Goal: Information Seeking & Learning: Check status

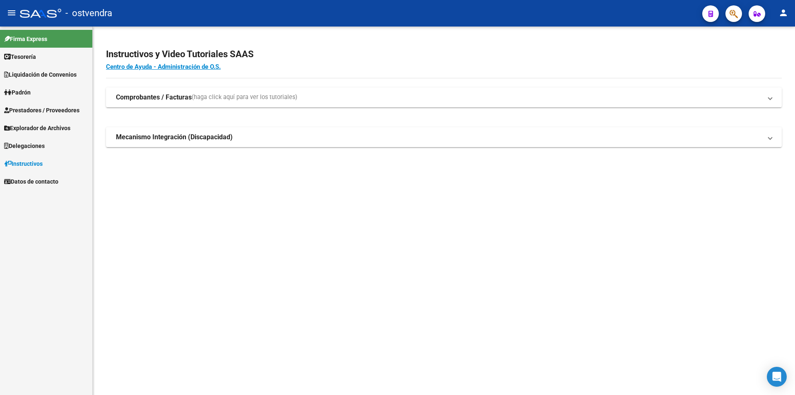
click at [70, 111] on span "Prestadores / Proveedores" at bounding box center [41, 110] width 75 height 9
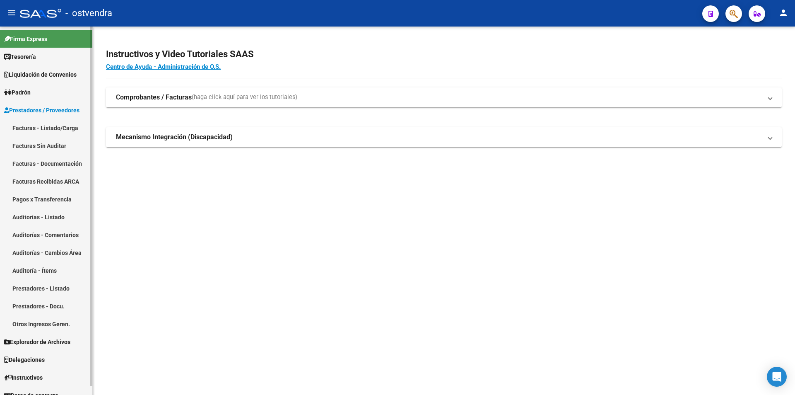
click at [70, 128] on link "Facturas - Listado/Carga" at bounding box center [46, 128] width 92 height 18
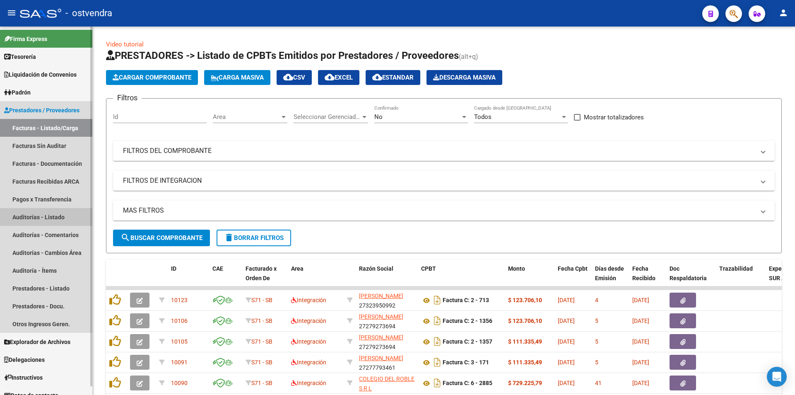
click at [39, 213] on link "Auditorías - Listado" at bounding box center [46, 217] width 92 height 18
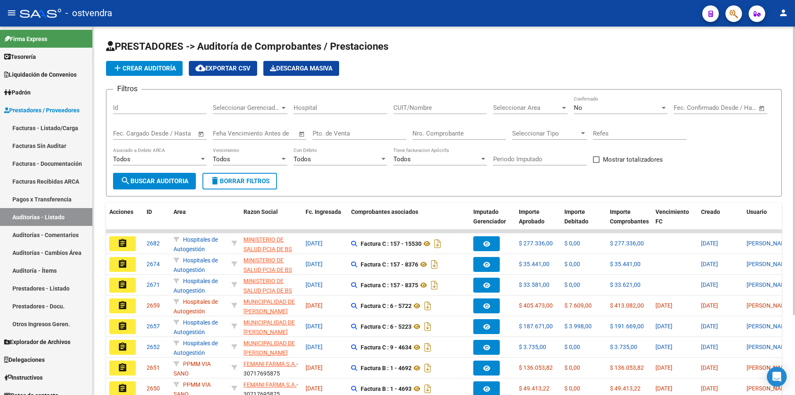
click at [439, 137] on input "Nro. Comprobante" at bounding box center [459, 133] width 94 height 7
type input "5789"
click at [144, 178] on span "search Buscar Auditoria" at bounding box center [154, 180] width 68 height 7
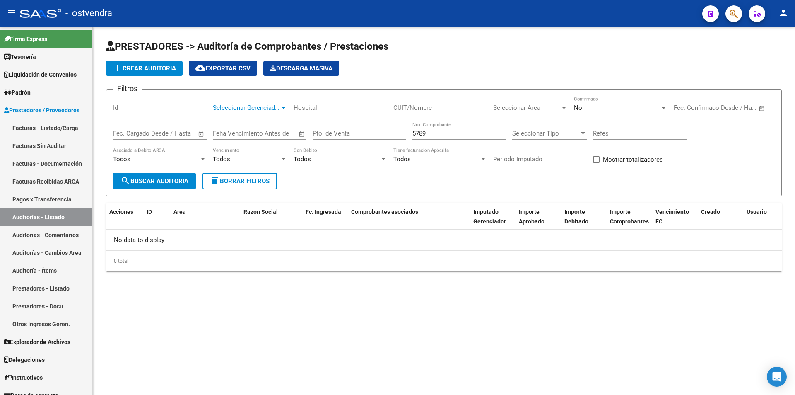
click at [283, 109] on div at bounding box center [283, 107] width 7 height 7
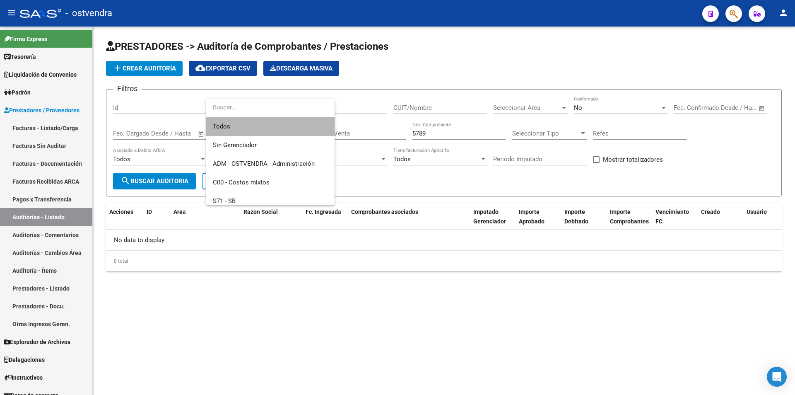
click at [292, 126] on span "Todos" at bounding box center [270, 126] width 115 height 19
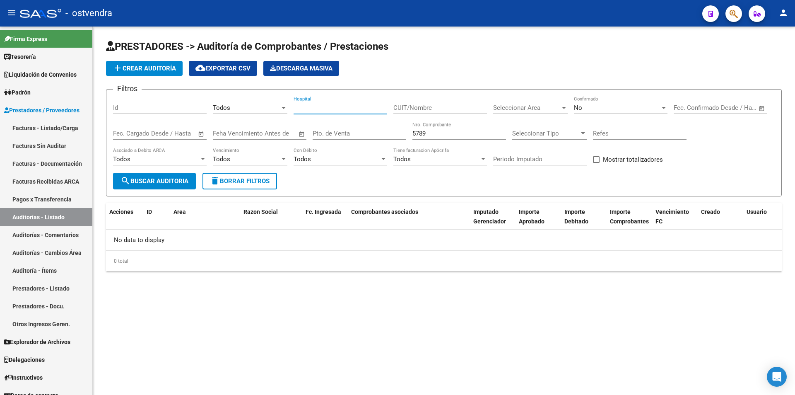
click at [352, 111] on input "Hospital" at bounding box center [341, 107] width 94 height 7
click at [402, 110] on input "CUIT/Nombre" at bounding box center [440, 107] width 94 height 7
click at [185, 184] on span "search Buscar Auditoria" at bounding box center [154, 180] width 68 height 7
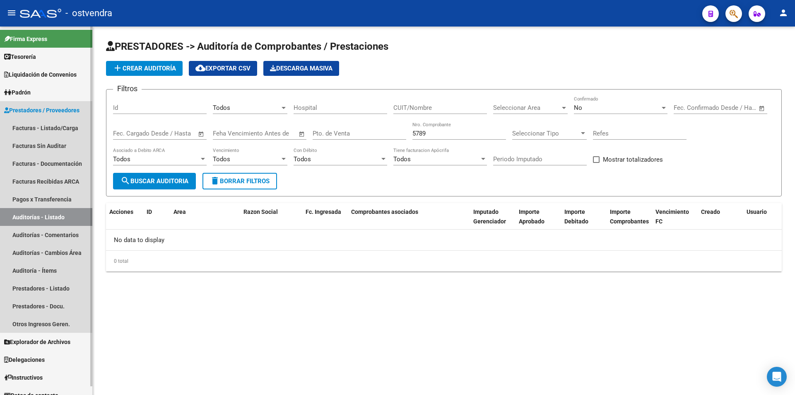
click at [64, 221] on link "Auditorías - Listado" at bounding box center [46, 217] width 92 height 18
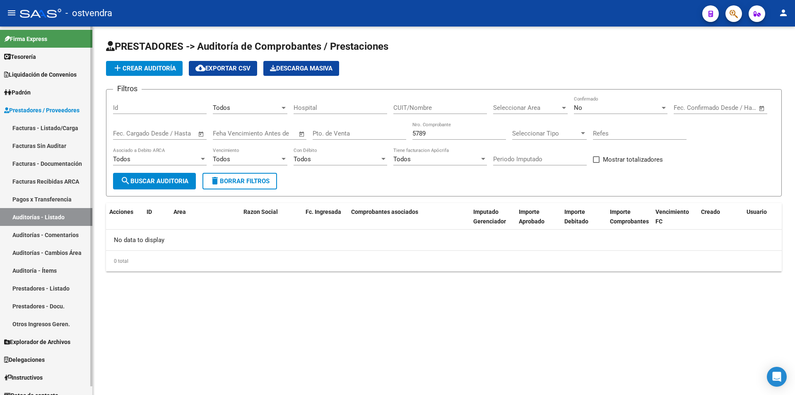
click at [64, 221] on link "Auditorías - Listado" at bounding box center [46, 217] width 92 height 18
drag, startPoint x: 67, startPoint y: 219, endPoint x: 75, endPoint y: 167, distance: 53.2
click at [67, 219] on link "Auditorías - Listado" at bounding box center [46, 217] width 92 height 18
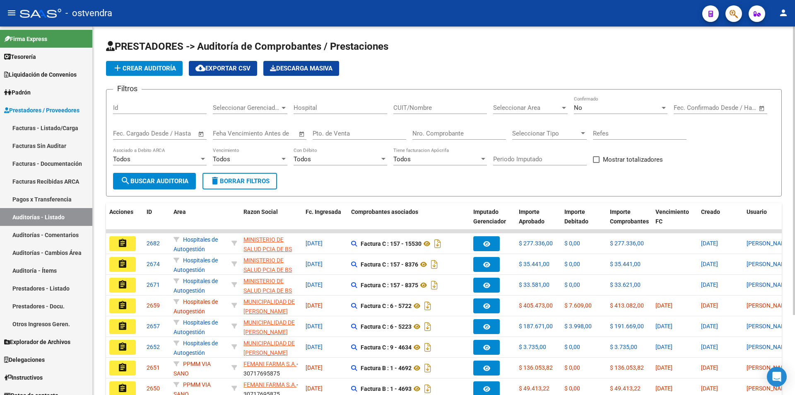
click at [431, 132] on input "Nro. Comprobante" at bounding box center [459, 133] width 94 height 7
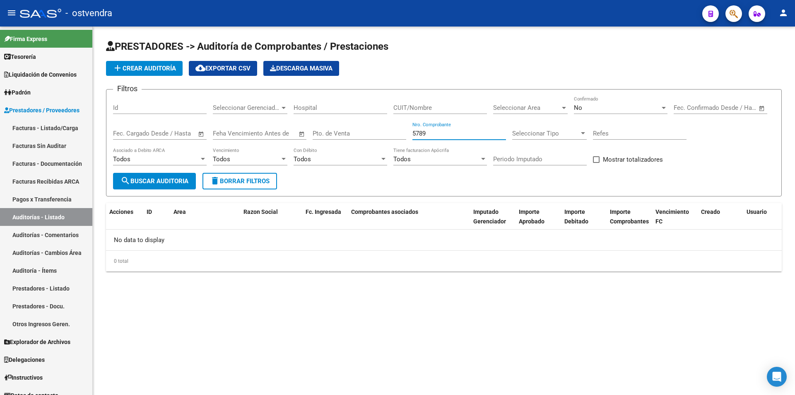
type input "5789"
click at [269, 108] on span "Seleccionar Gerenciador" at bounding box center [246, 107] width 67 height 7
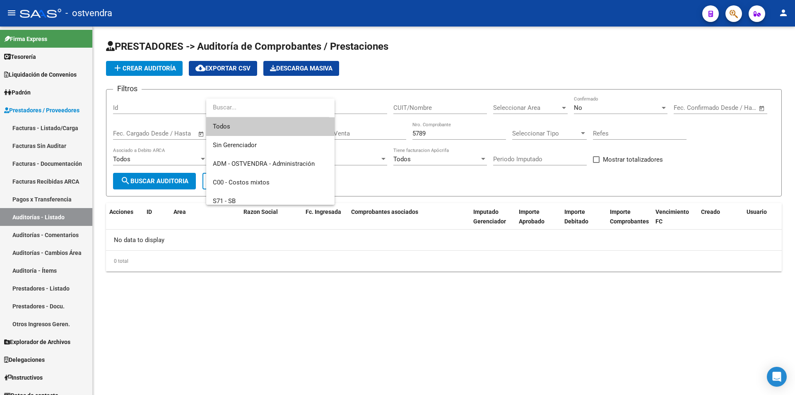
click at [250, 296] on div at bounding box center [397, 197] width 795 height 395
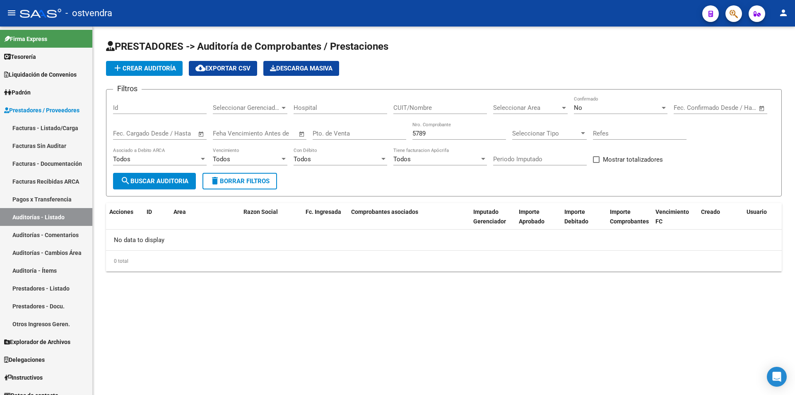
click at [514, 108] on span "Seleccionar Area" at bounding box center [526, 107] width 67 height 7
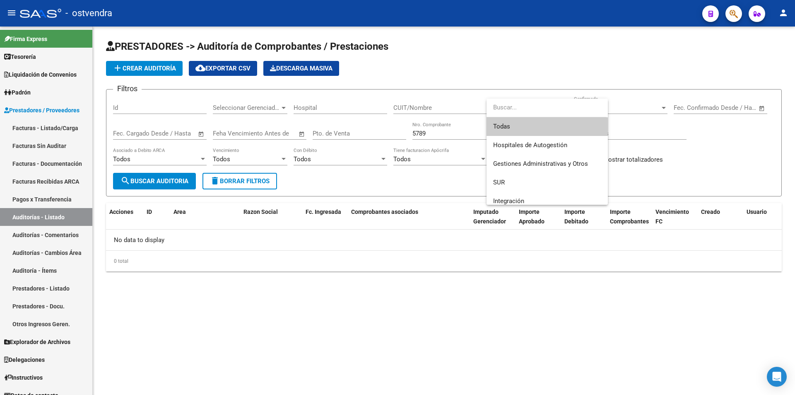
click at [430, 253] on div at bounding box center [397, 197] width 795 height 395
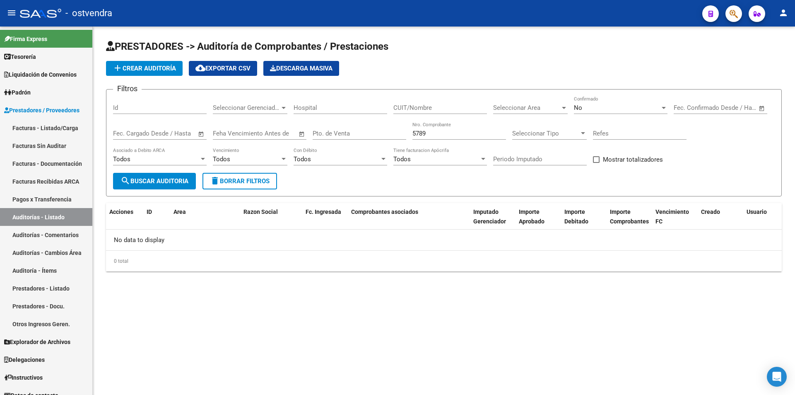
click at [522, 131] on span "Seleccionar Tipo" at bounding box center [545, 133] width 67 height 7
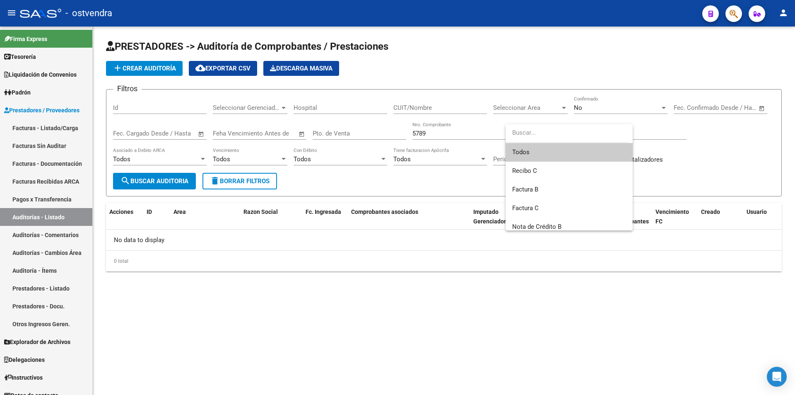
click at [425, 236] on div at bounding box center [397, 197] width 795 height 395
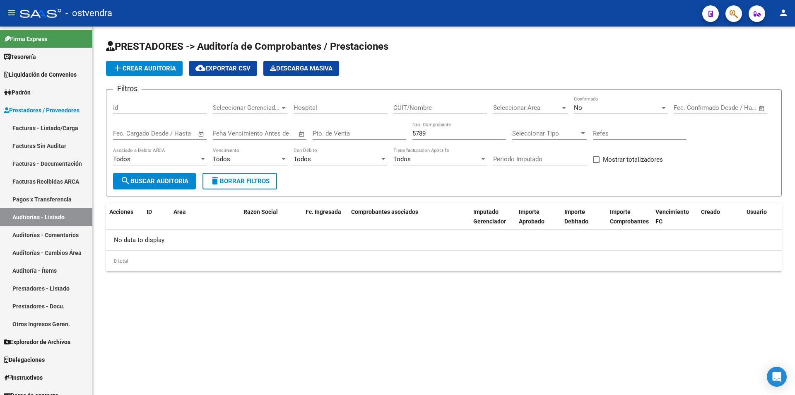
click at [368, 159] on div "Todos" at bounding box center [337, 158] width 86 height 7
click at [352, 234] on div at bounding box center [397, 197] width 795 height 395
click at [75, 127] on link "Facturas - Listado/Carga" at bounding box center [46, 128] width 92 height 18
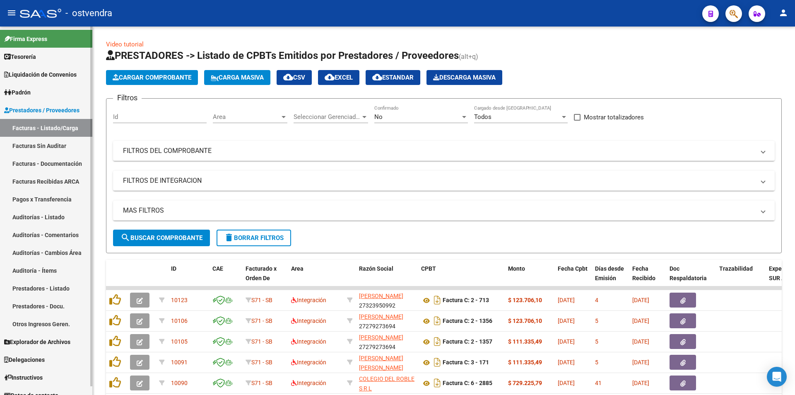
click at [68, 146] on link "Facturas Sin Auditar" at bounding box center [46, 146] width 92 height 18
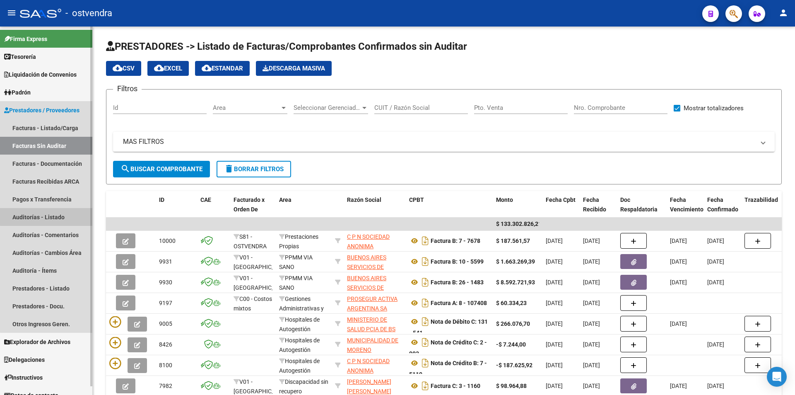
click at [65, 215] on link "Auditorías - Listado" at bounding box center [46, 217] width 92 height 18
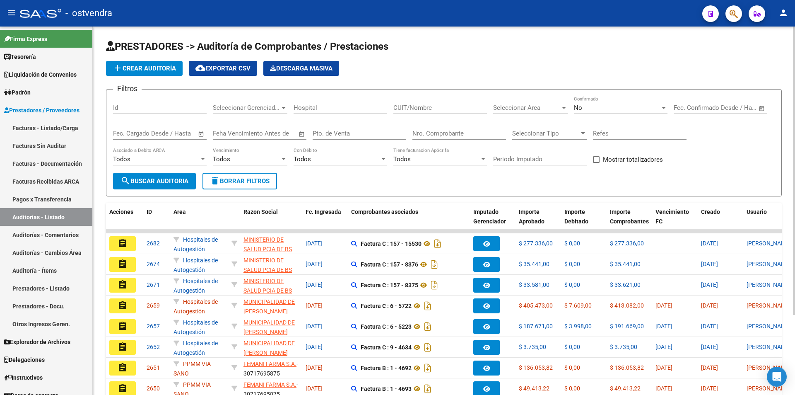
click at [453, 132] on input "Nro. Comprobante" at bounding box center [459, 133] width 94 height 7
click at [52, 225] on link "Auditorías - Listado" at bounding box center [46, 217] width 92 height 18
click at [53, 229] on link "Auditorías - Comentarios" at bounding box center [46, 235] width 92 height 18
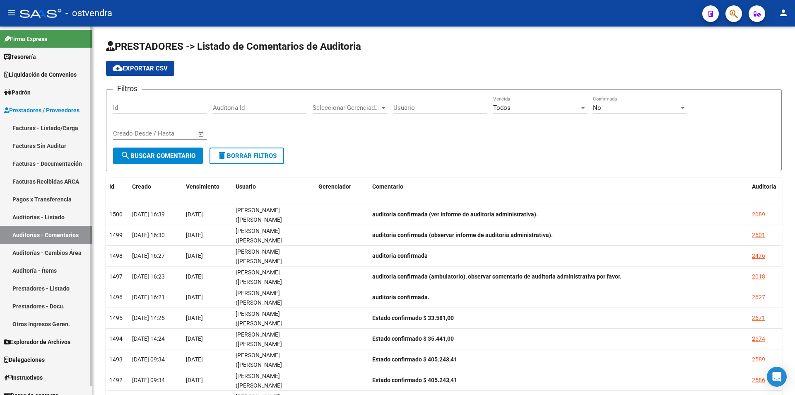
click at [58, 250] on link "Auditorías - Cambios Área" at bounding box center [46, 252] width 92 height 18
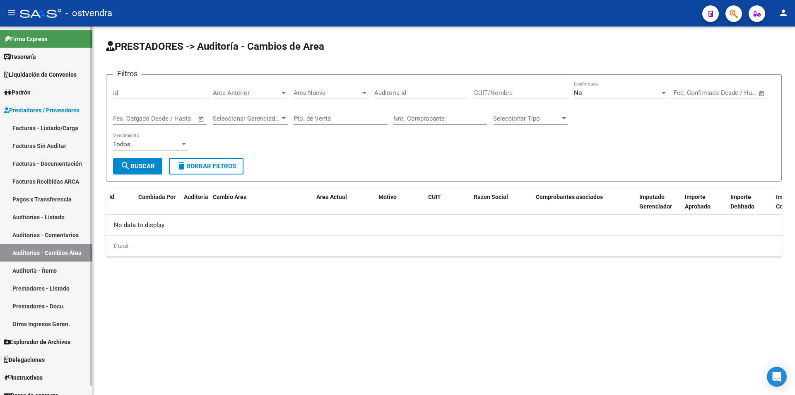
click at [63, 268] on link "Auditoría - Ítems" at bounding box center [46, 270] width 92 height 18
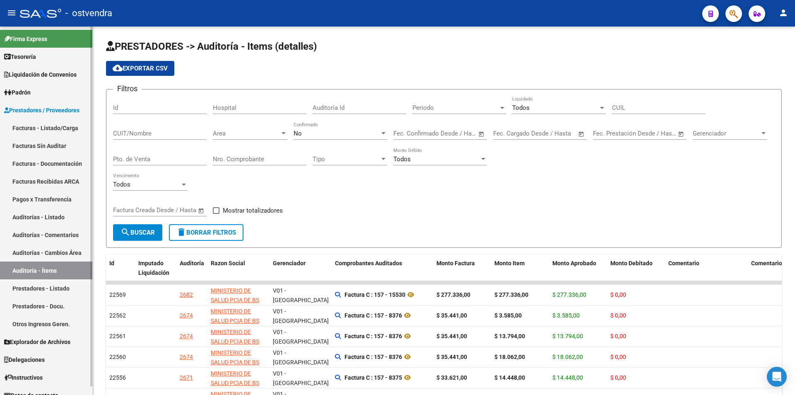
click at [66, 294] on link "Prestadores - Listado" at bounding box center [46, 288] width 92 height 18
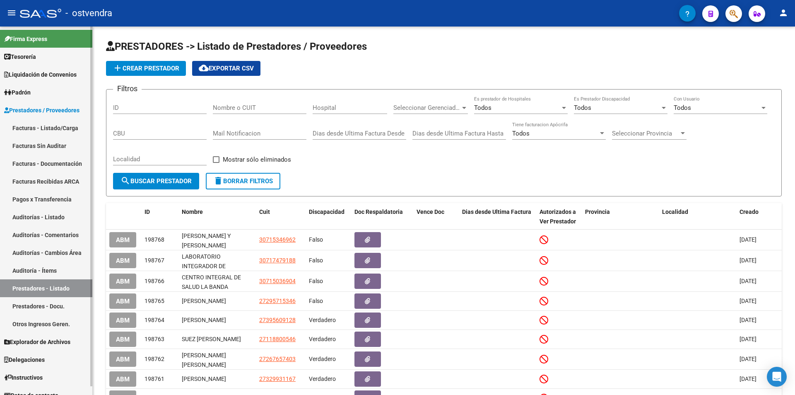
click at [59, 219] on link "Auditorías - Listado" at bounding box center [46, 217] width 92 height 18
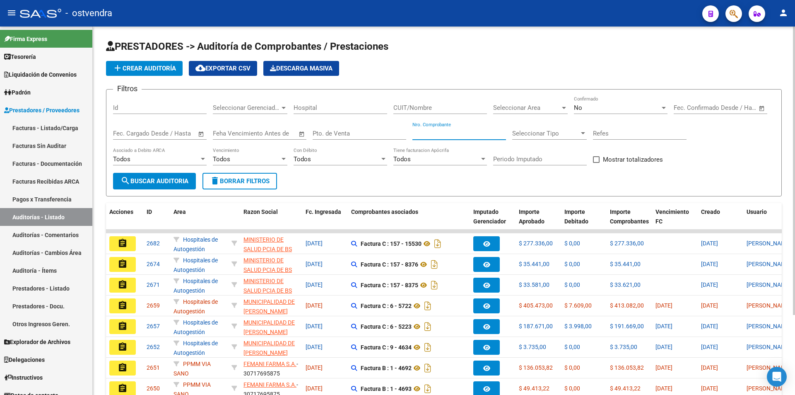
click at [466, 135] on input "Nro. Comprobante" at bounding box center [459, 133] width 94 height 7
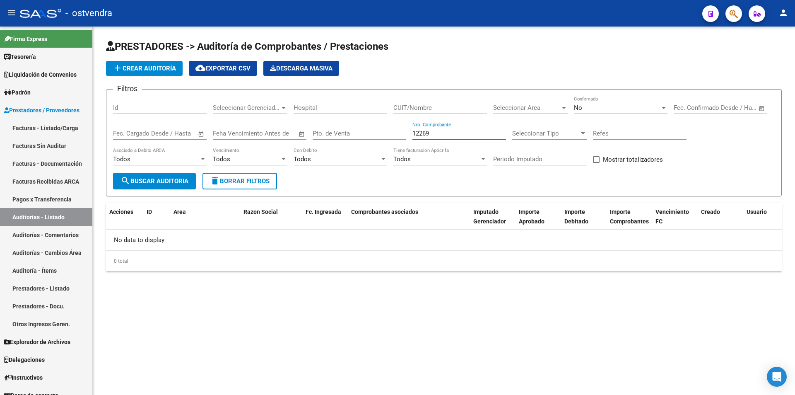
type input "12269"
drag, startPoint x: 272, startPoint y: 114, endPoint x: 274, endPoint y: 108, distance: 7.2
click at [272, 114] on div "Seleccionar Gerenciador Seleccionar Gerenciador" at bounding box center [250, 109] width 75 height 26
click at [275, 104] on span "Seleccionar Gerenciador" at bounding box center [246, 107] width 67 height 7
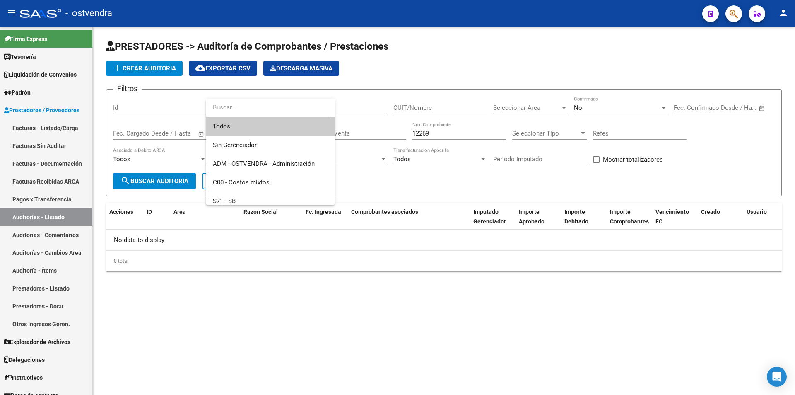
click at [283, 126] on span "Todos" at bounding box center [270, 126] width 115 height 19
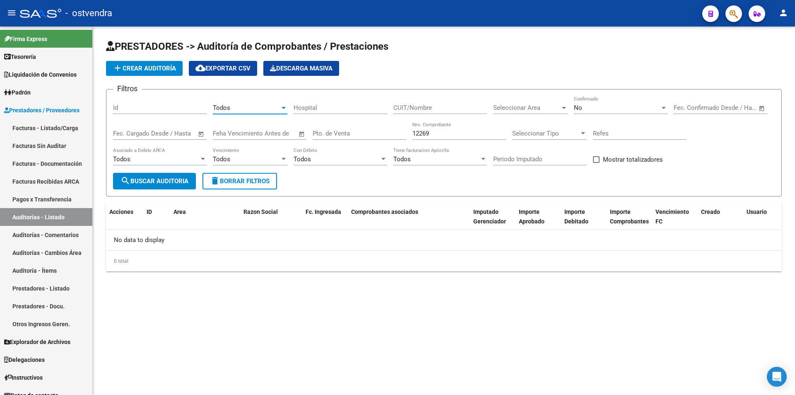
click at [180, 187] on button "search Buscar Auditoria" at bounding box center [154, 181] width 83 height 17
click at [337, 103] on div "Hospital" at bounding box center [341, 105] width 94 height 18
click at [400, 102] on div "CUIT/Nombre" at bounding box center [440, 105] width 94 height 18
click at [501, 112] on div "Seleccionar Area Seleccionar Area" at bounding box center [530, 105] width 75 height 18
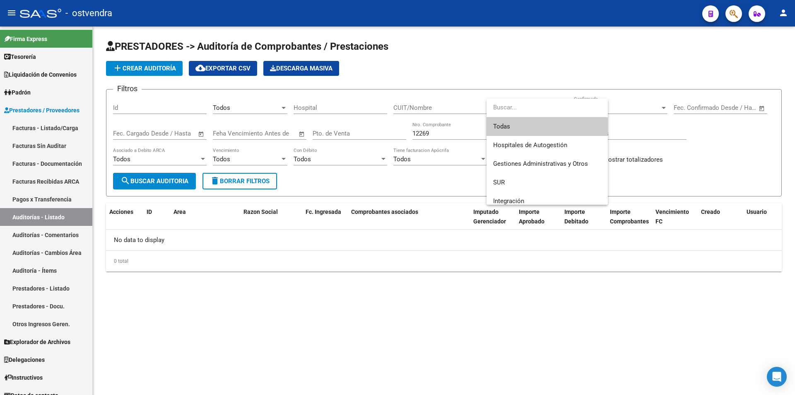
click at [503, 122] on span "Todas" at bounding box center [547, 126] width 108 height 19
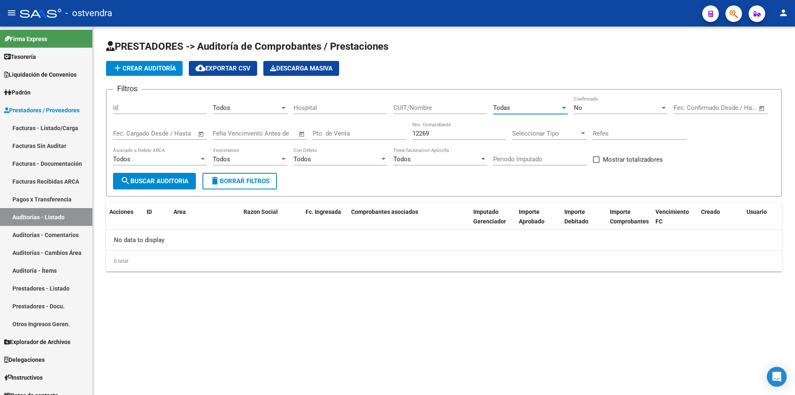
click at [160, 186] on button "search Buscar Auditoria" at bounding box center [154, 181] width 83 height 17
click at [565, 133] on span "Seleccionar Tipo" at bounding box center [545, 133] width 67 height 7
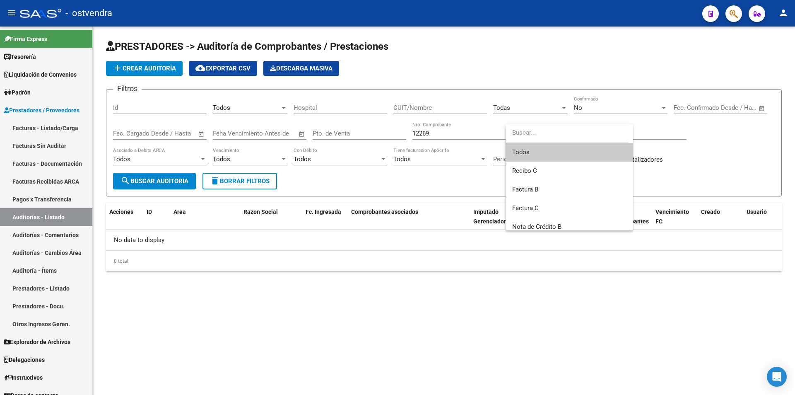
click at [556, 151] on span "Todos" at bounding box center [569, 152] width 114 height 19
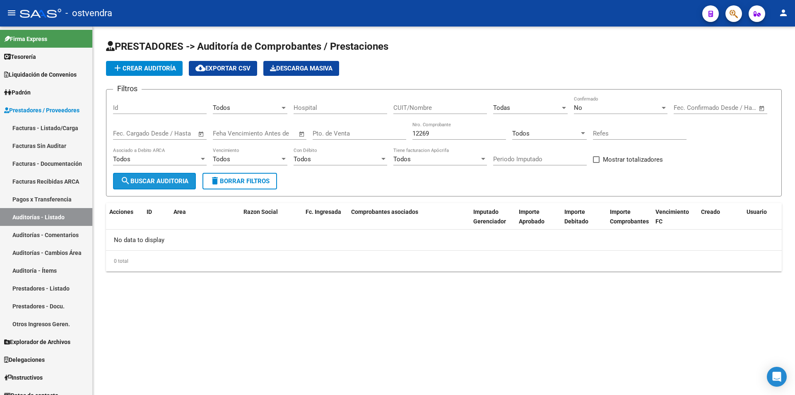
click at [158, 186] on button "search Buscar Auditoria" at bounding box center [154, 181] width 83 height 17
click at [269, 105] on div "Todos" at bounding box center [246, 107] width 67 height 7
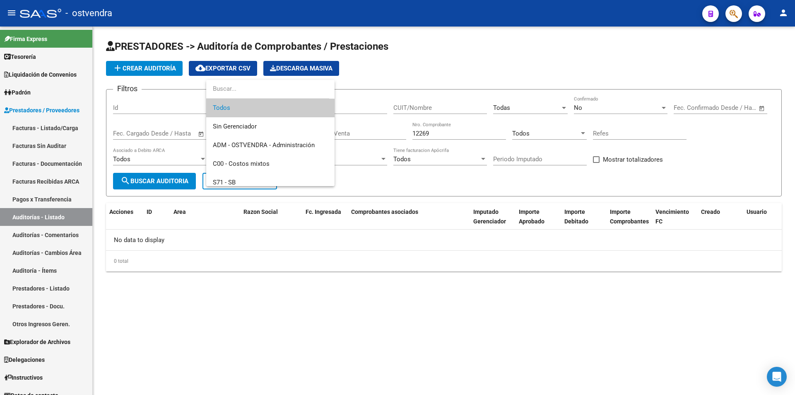
click at [270, 105] on span "Todos" at bounding box center [270, 108] width 115 height 19
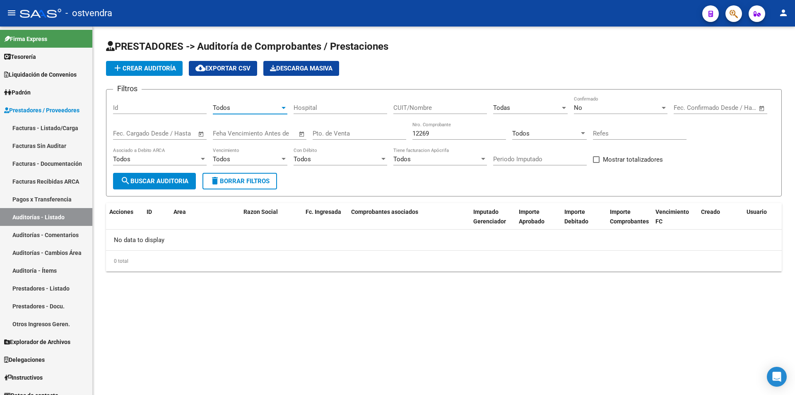
click at [471, 102] on div "CUIT/Nombre" at bounding box center [440, 105] width 94 height 18
click at [358, 111] on input "Hospital" at bounding box center [341, 107] width 94 height 7
click at [262, 104] on div "Todos" at bounding box center [246, 107] width 67 height 7
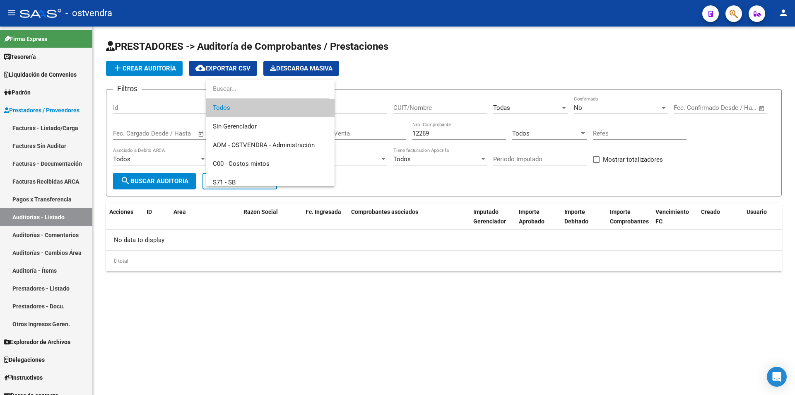
click at [235, 292] on div at bounding box center [397, 197] width 795 height 395
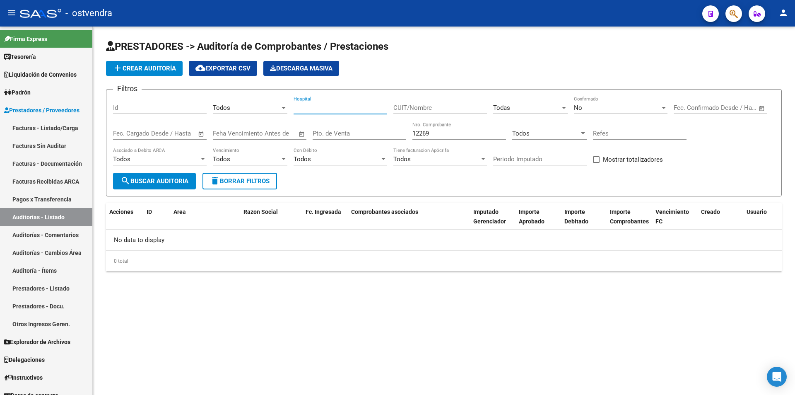
click at [361, 107] on input "Hospital" at bounding box center [341, 107] width 94 height 7
click at [450, 134] on input "12269" at bounding box center [459, 133] width 94 height 7
click at [499, 112] on div "Todas Seleccionar Area" at bounding box center [530, 105] width 75 height 18
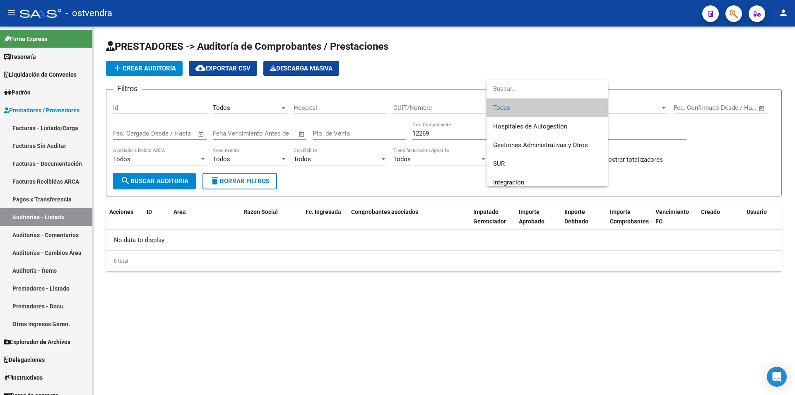
click at [442, 189] on div at bounding box center [397, 197] width 795 height 395
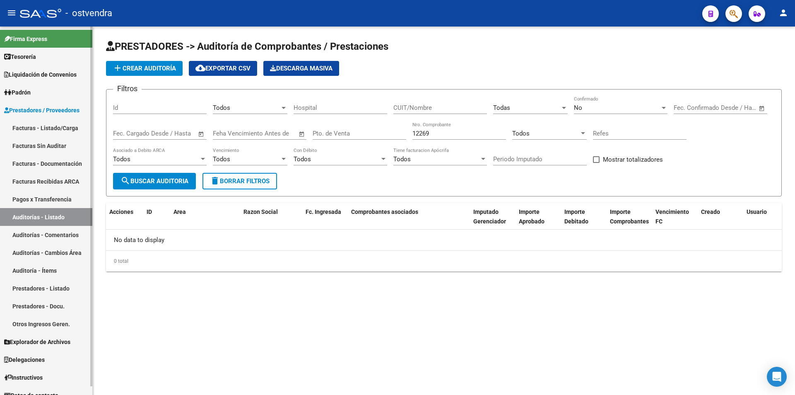
click at [52, 230] on link "Auditorías - Comentarios" at bounding box center [46, 235] width 92 height 18
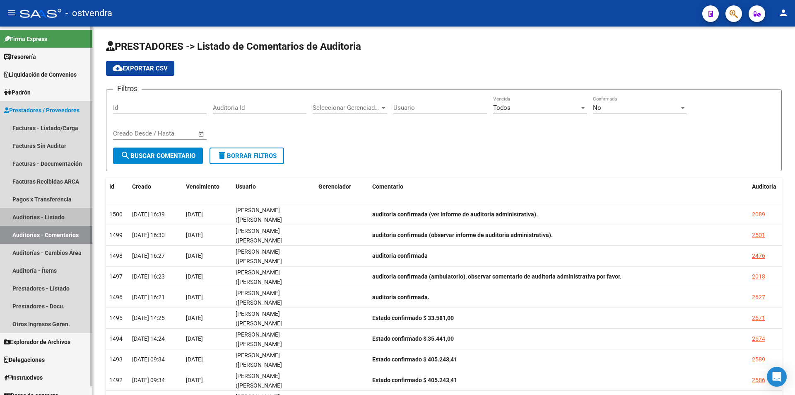
click at [53, 224] on link "Auditorías - Listado" at bounding box center [46, 217] width 92 height 18
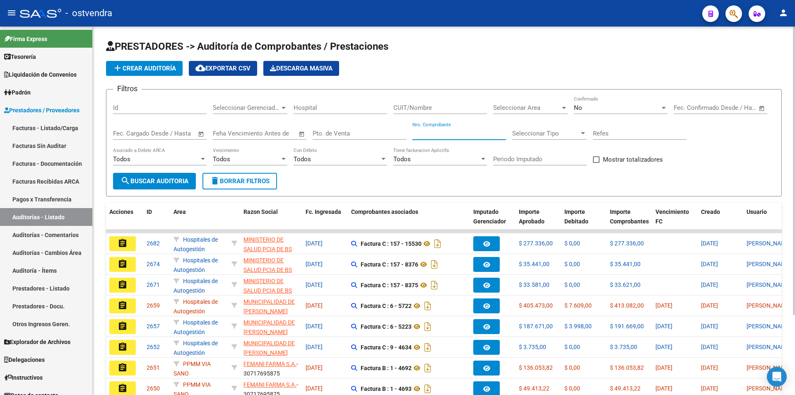
click at [447, 132] on input "Nro. Comprobante" at bounding box center [459, 133] width 94 height 7
